Goal: Task Accomplishment & Management: Complete application form

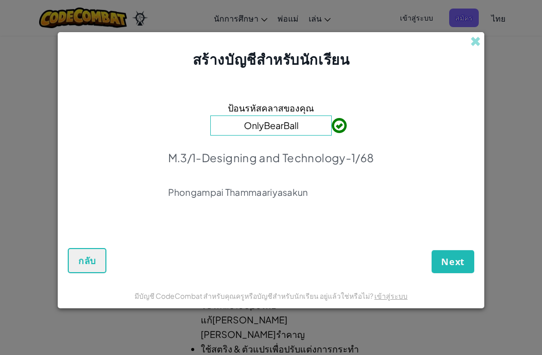
click at [471, 256] on button "Next" at bounding box center [453, 261] width 43 height 23
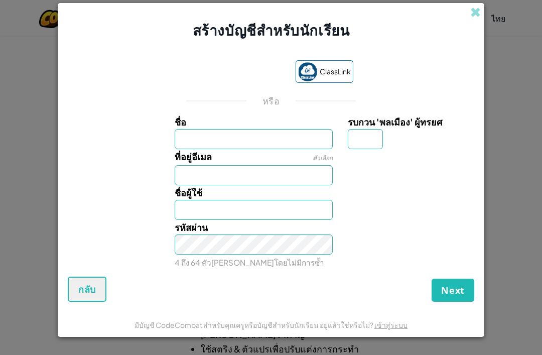
click at [245, 71] on div "ลงชื่อเข้าใช้ด้วย Google เปิดในแท็บใหม่" at bounding box center [237, 72] width 96 height 22
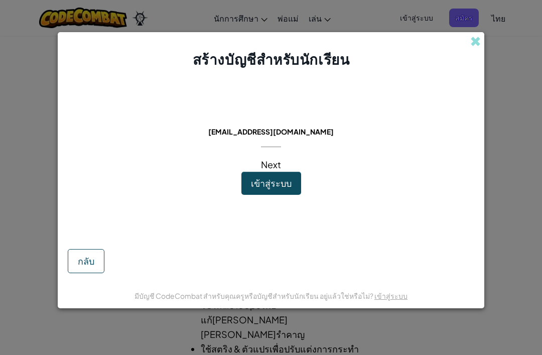
click at [290, 186] on button "เข้าสู่ระบบ" at bounding box center [271, 183] width 60 height 23
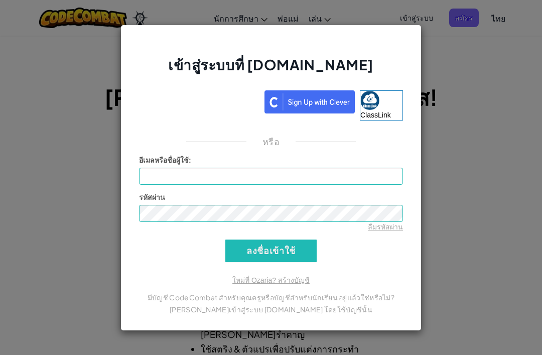
click at [493, 105] on div "เข้าสู่ระบบที่ [DOMAIN_NAME] ClassLink หรือ เกิดข้อผิดพลาด[PERSON_NAME]รู้จัก อ…" at bounding box center [271, 177] width 542 height 355
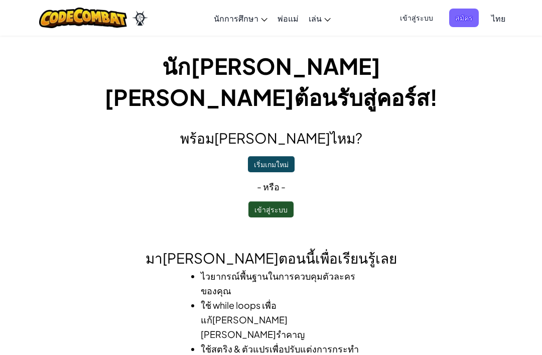
click at [280, 201] on button "เข้าสู่ระบบ" at bounding box center [270, 209] width 45 height 16
